Goal: Navigation & Orientation: Find specific page/section

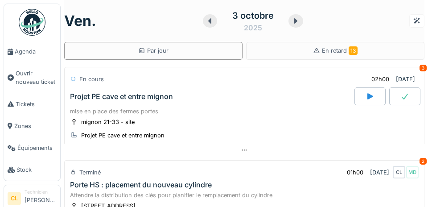
click at [29, 55] on span "Agenda" at bounding box center [36, 51] width 42 height 8
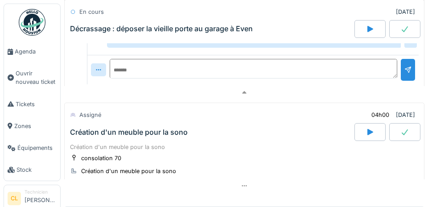
scroll to position [256, 0]
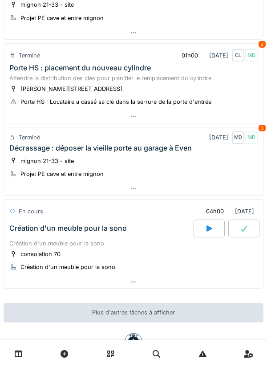
scroll to position [149, 0]
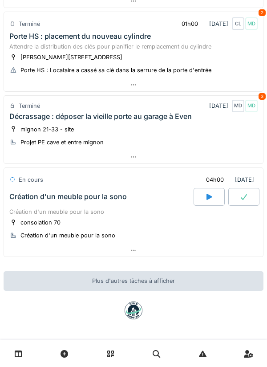
click at [211, 200] on icon at bounding box center [209, 196] width 9 height 7
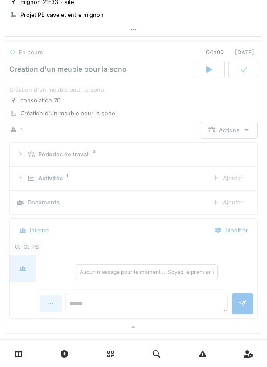
scroll to position [281, 0]
